Goal: Task Accomplishment & Management: Complete application form

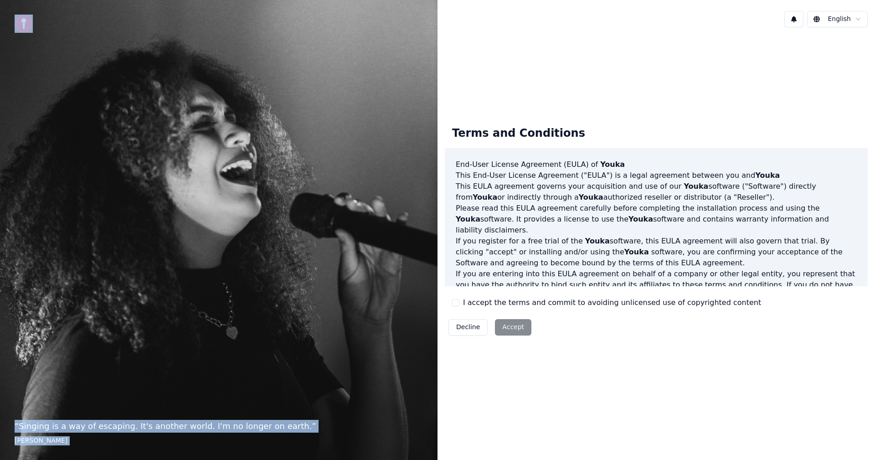
drag, startPoint x: 595, startPoint y: 0, endPoint x: -305, endPoint y: 8, distance: 900.2
click at [0, 8] on html "“ Singing is a way of escaping. It's another world. I'm no longer on earth. ” […" at bounding box center [437, 230] width 875 height 460
click at [456, 303] on button "I accept the terms and commit to avoiding unlicensed use of copyrighted content" at bounding box center [455, 302] width 7 height 7
click at [513, 328] on button "Accept" at bounding box center [513, 327] width 36 height 16
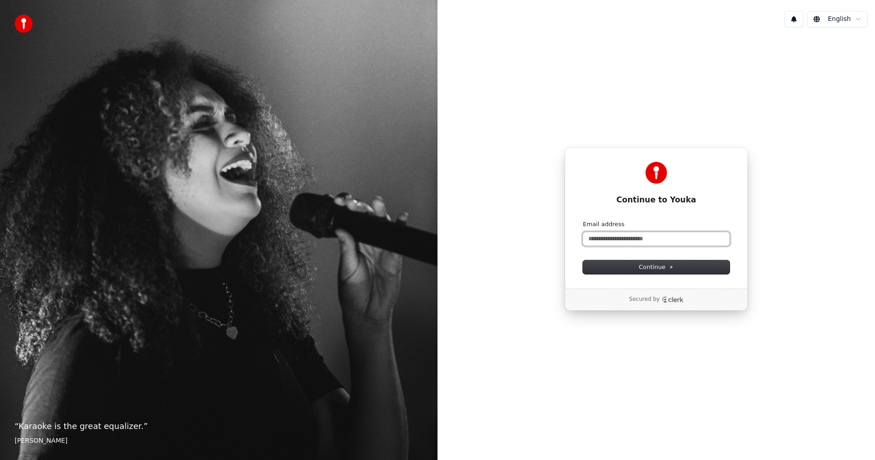
click at [635, 235] on input "Email address" at bounding box center [656, 239] width 147 height 14
